Goal: Information Seeking & Learning: Understand process/instructions

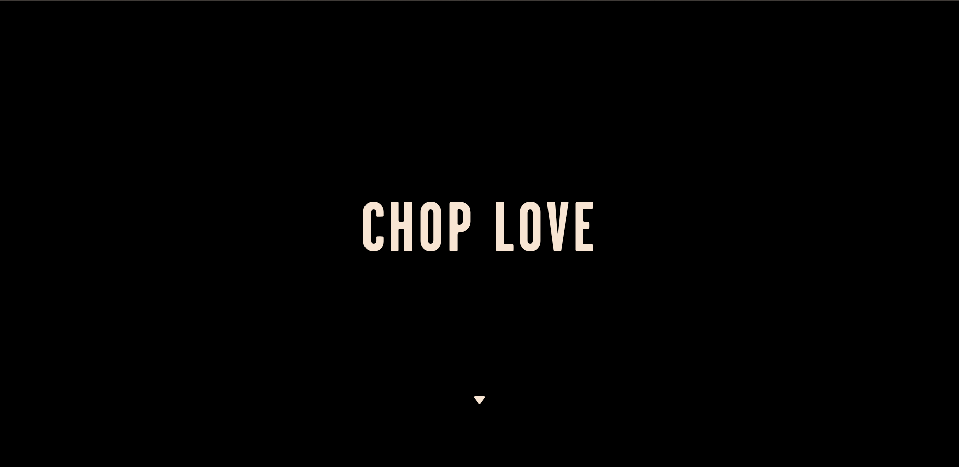
click at [482, 397] on img at bounding box center [479, 400] width 13 height 8
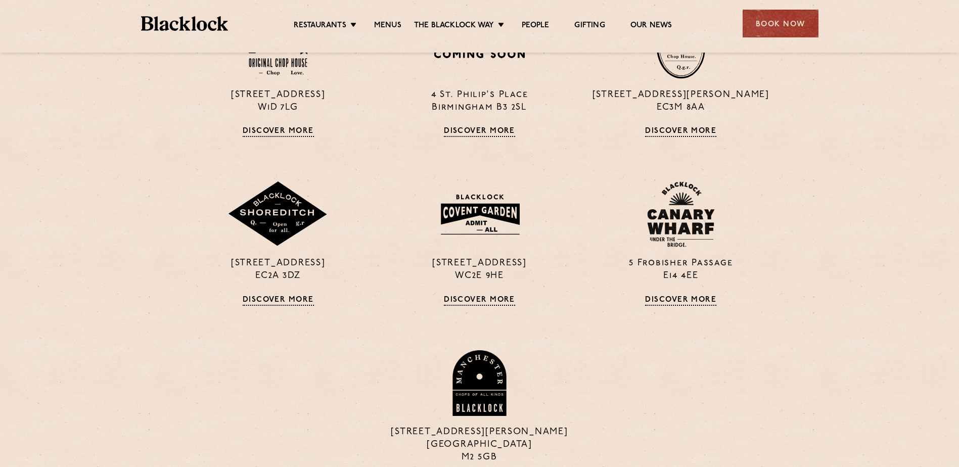
scroll to position [862, 0]
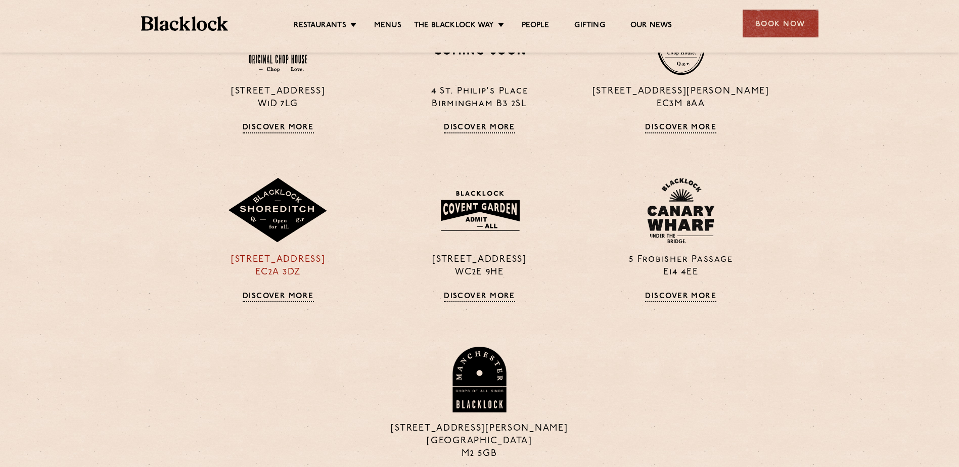
click at [273, 297] on link "Discover More" at bounding box center [278, 297] width 71 height 10
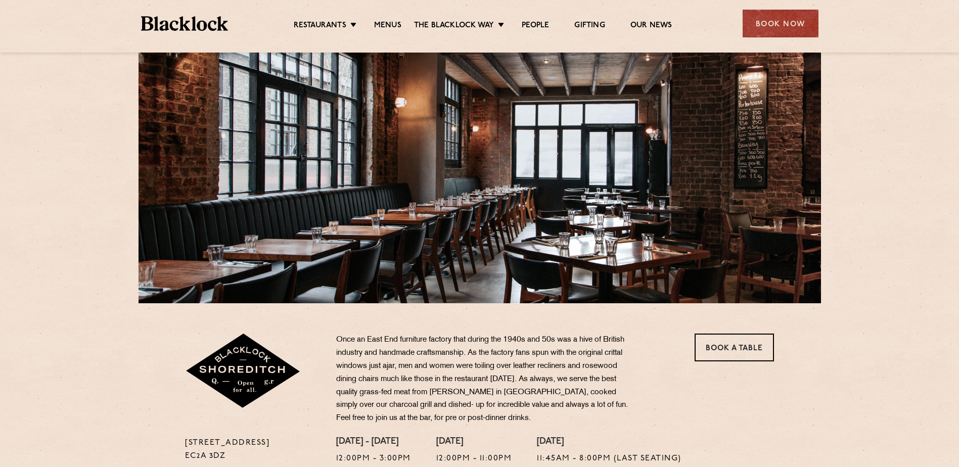
scroll to position [55, 0]
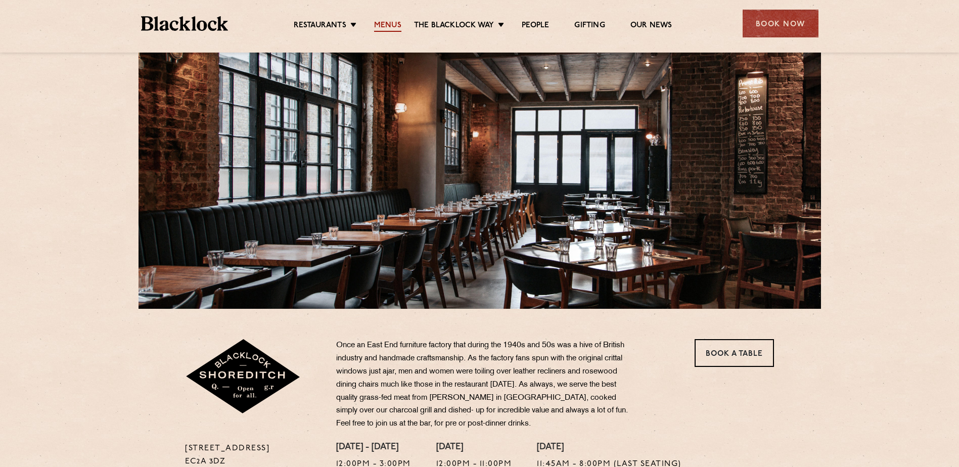
click at [391, 22] on link "Menus" at bounding box center [387, 26] width 27 height 11
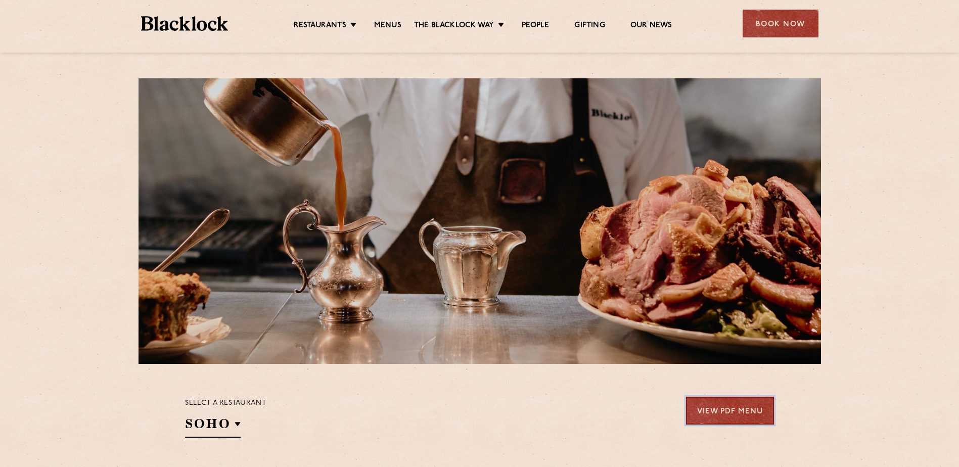
click at [703, 402] on link "View PDF Menu" at bounding box center [730, 411] width 88 height 28
